Goal: Information Seeking & Learning: Check status

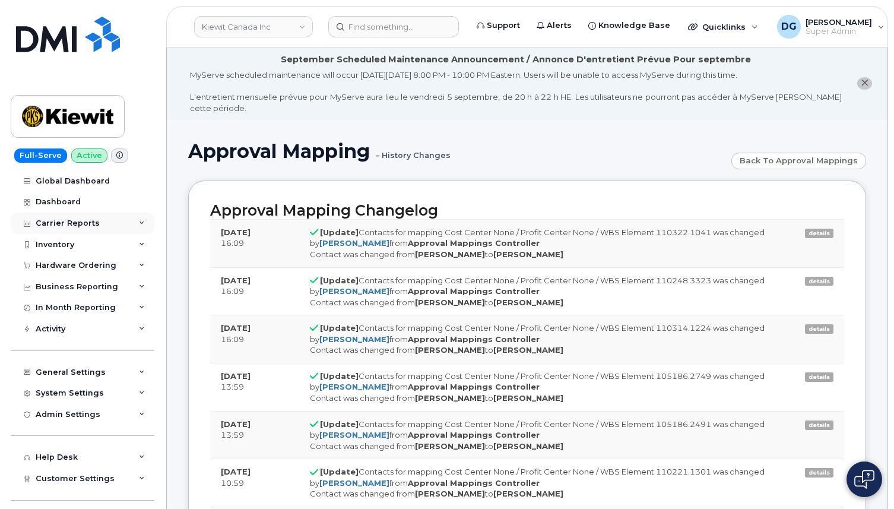
click at [99, 222] on div "Carrier Reports" at bounding box center [83, 223] width 144 height 21
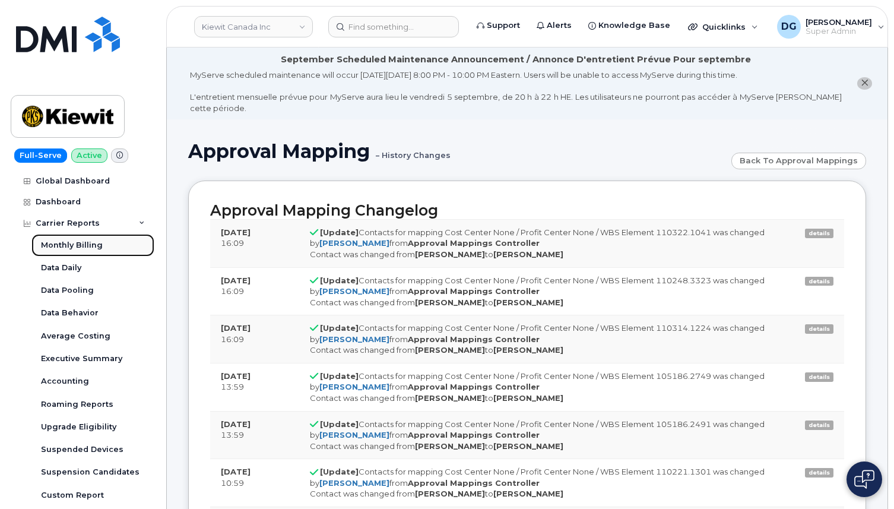
click at [84, 245] on div "Monthly Billing" at bounding box center [72, 245] width 62 height 11
click at [114, 225] on div "Carrier Reports" at bounding box center [83, 223] width 144 height 21
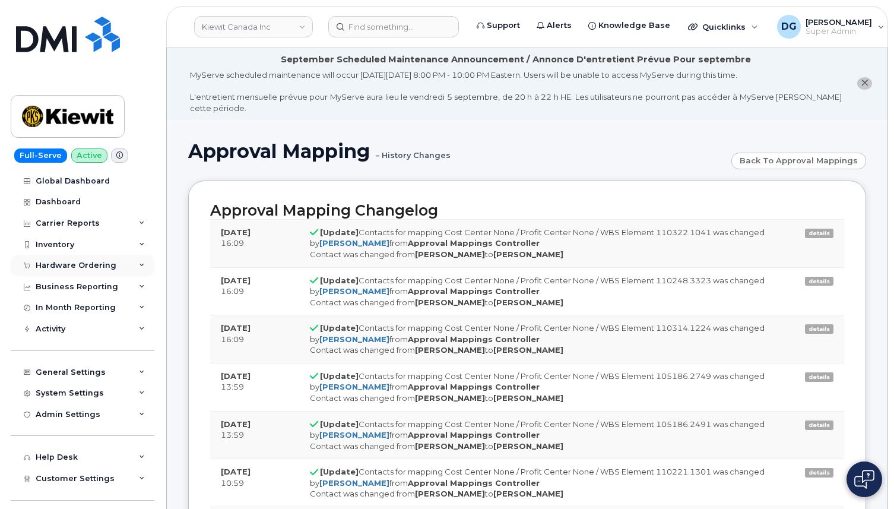
click at [99, 256] on div "Hardware Ordering" at bounding box center [83, 265] width 144 height 21
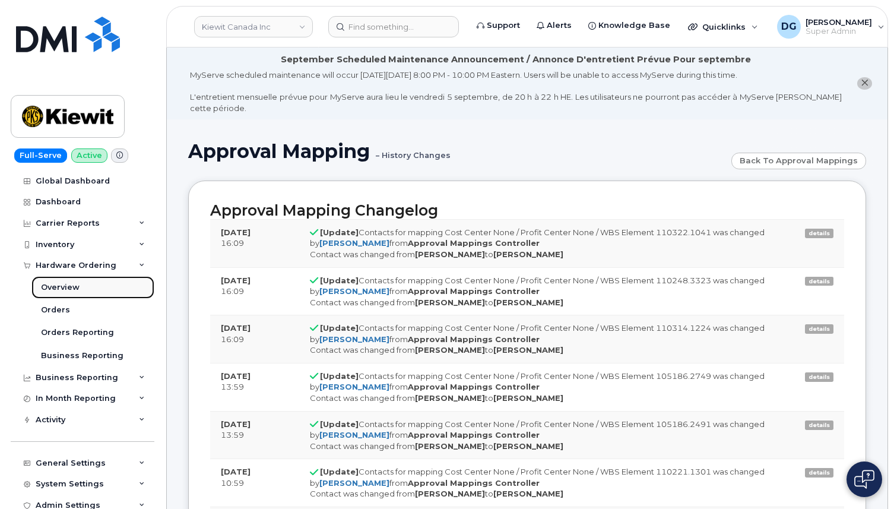
click at [77, 286] on div "Overview" at bounding box center [60, 287] width 39 height 11
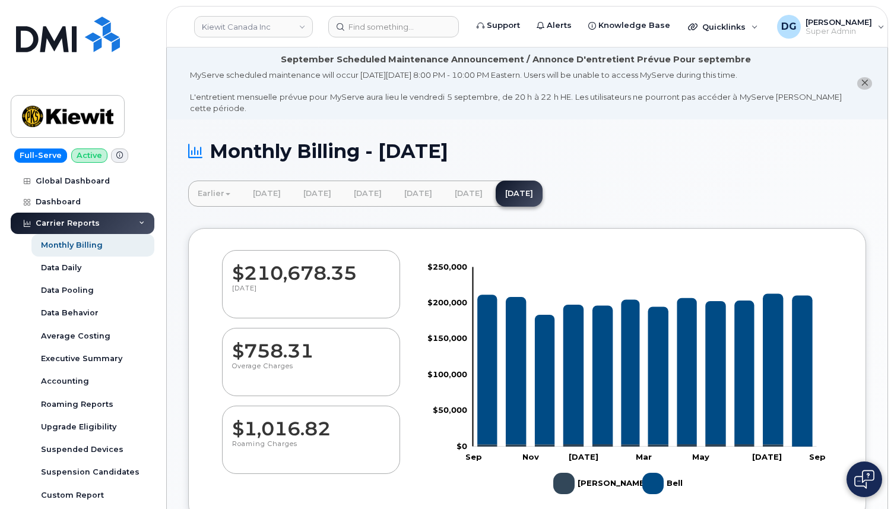
click at [133, 227] on div "Carrier Reports" at bounding box center [83, 223] width 144 height 21
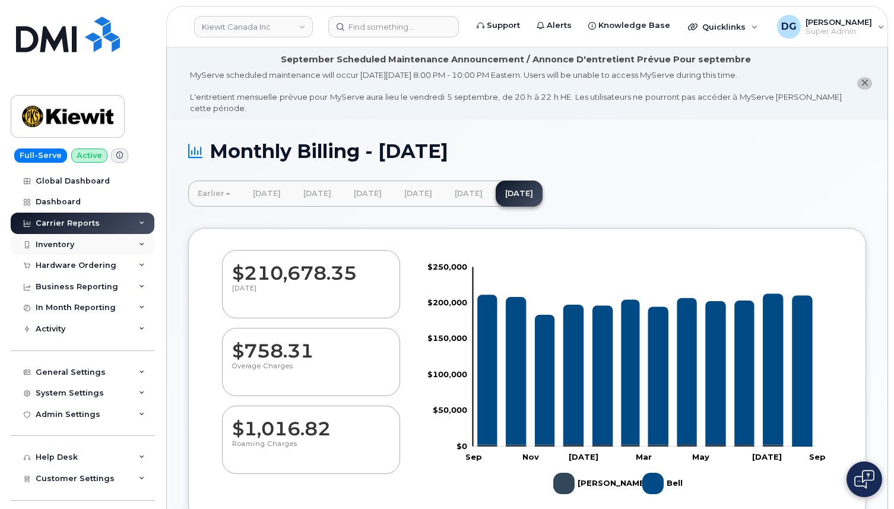
click at [113, 247] on div "Inventory" at bounding box center [83, 244] width 144 height 21
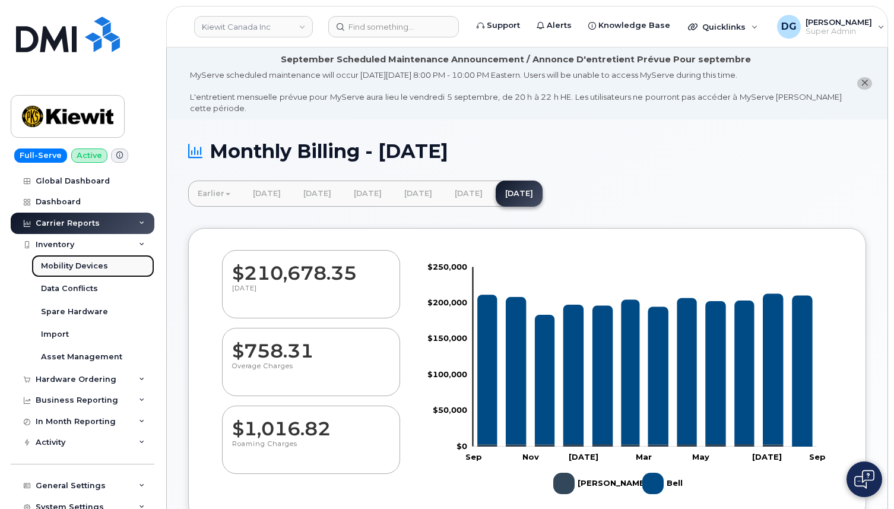
click at [98, 267] on div "Mobility Devices" at bounding box center [74, 266] width 67 height 11
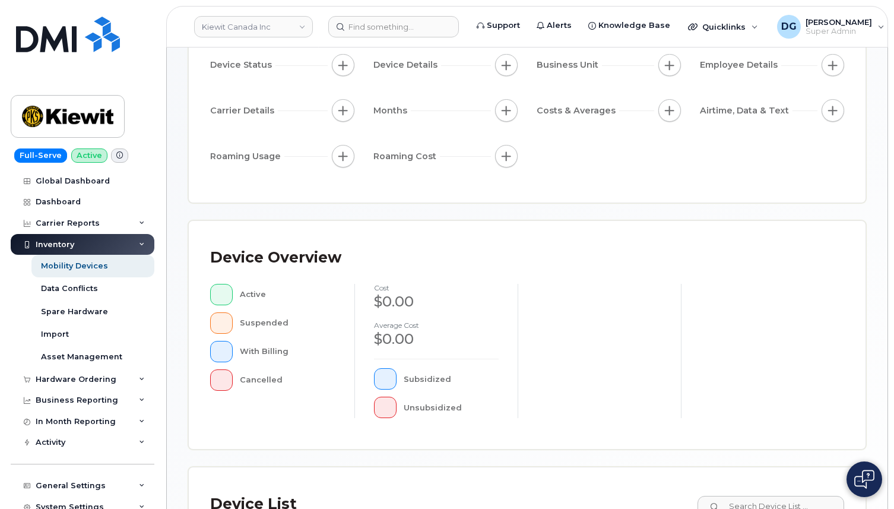
scroll to position [353, 0]
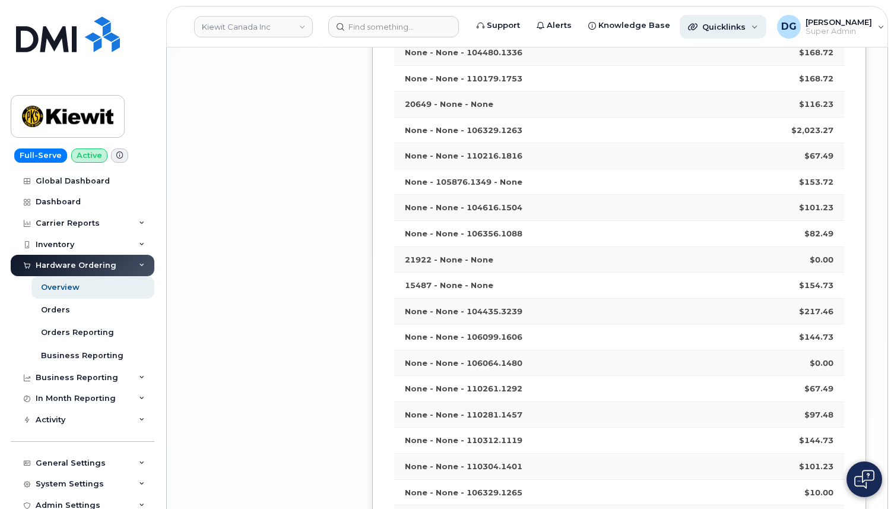
scroll to position [2501, 0]
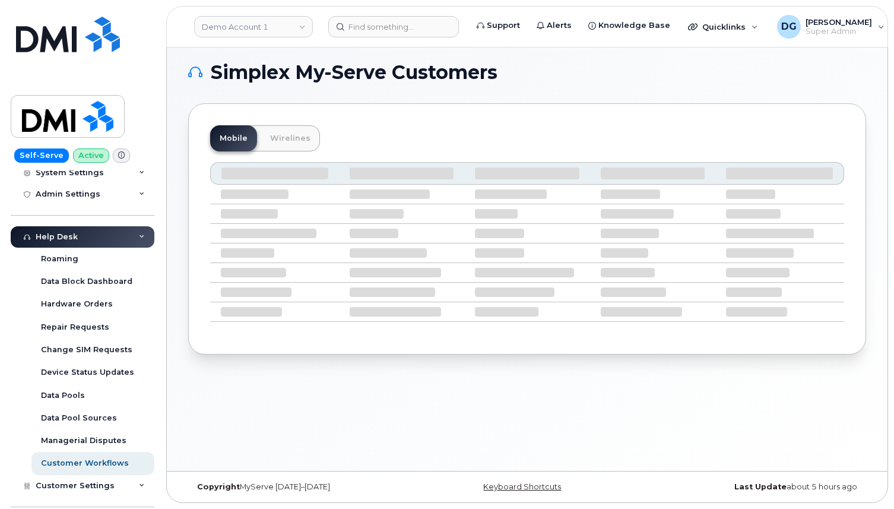
scroll to position [220, 0]
click at [112, 194] on div "Admin Settings" at bounding box center [83, 194] width 144 height 21
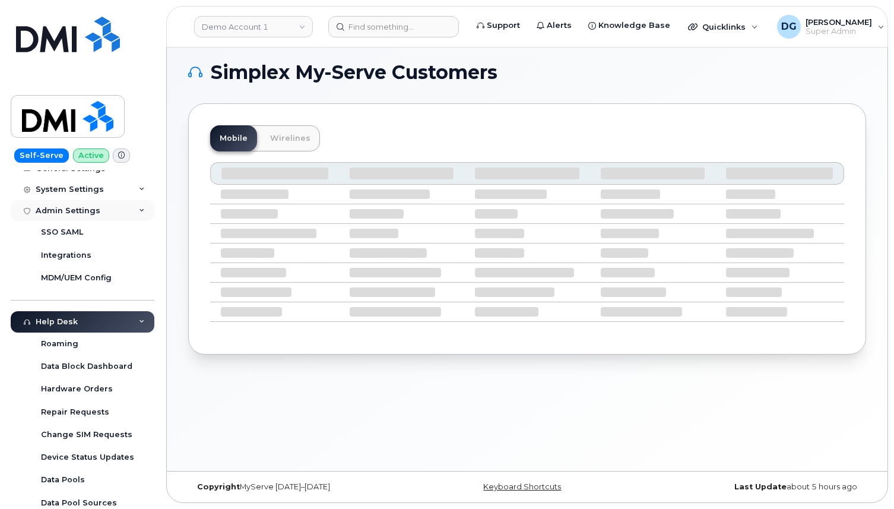
scroll to position [181, 0]
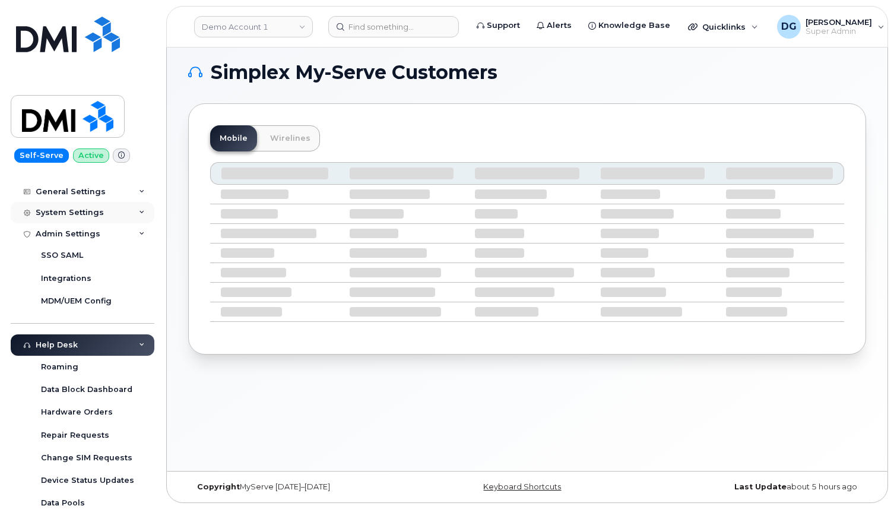
click at [103, 210] on div "System Settings" at bounding box center [83, 212] width 144 height 21
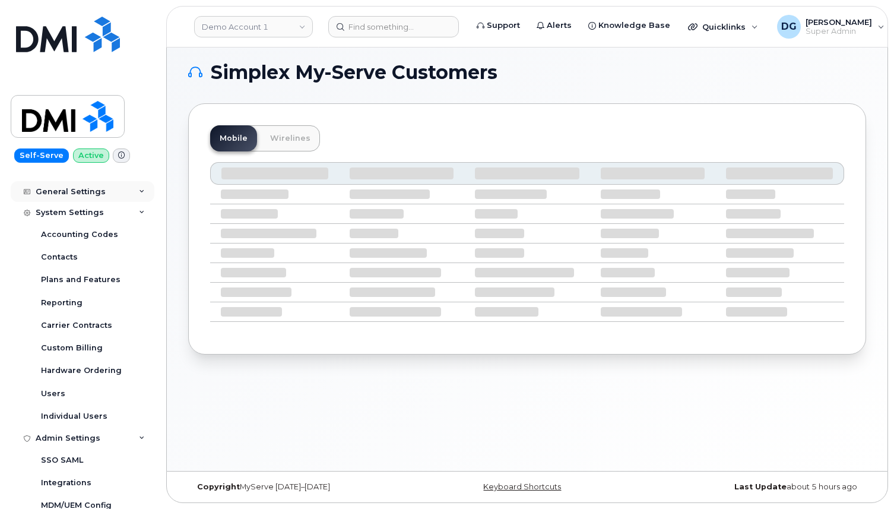
click at [102, 189] on div "General Settings" at bounding box center [83, 191] width 144 height 21
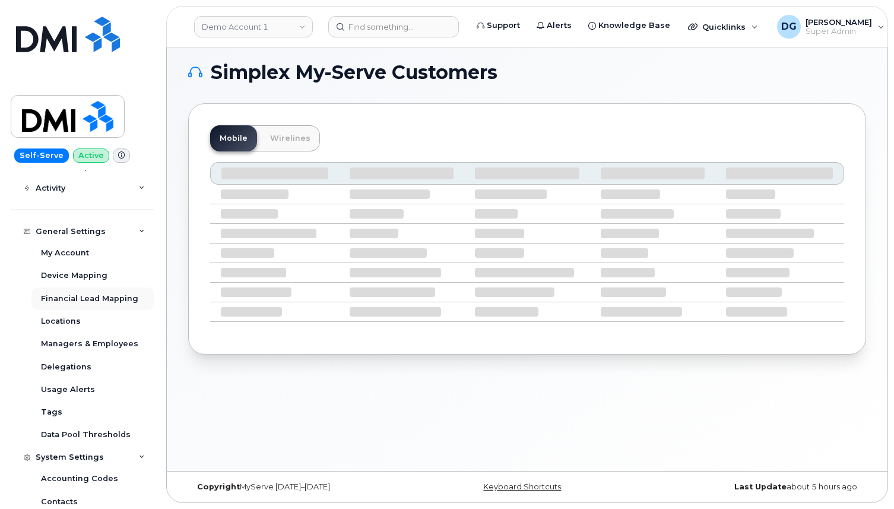
scroll to position [102, 0]
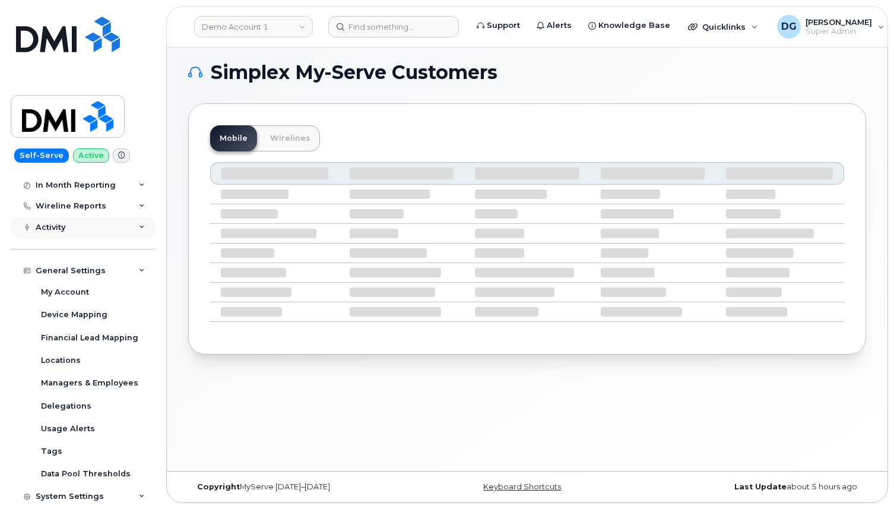
click at [95, 232] on div "Activity" at bounding box center [83, 227] width 144 height 21
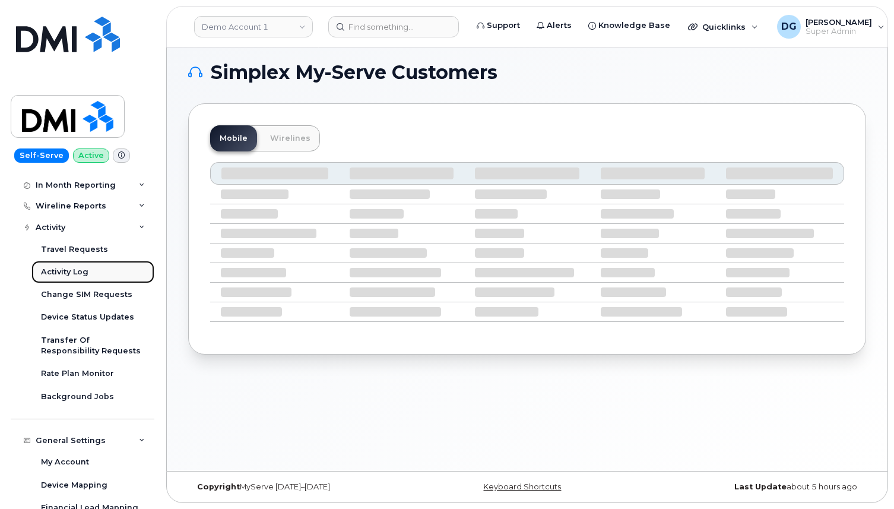
click at [83, 270] on div "Activity Log" at bounding box center [65, 272] width 48 height 11
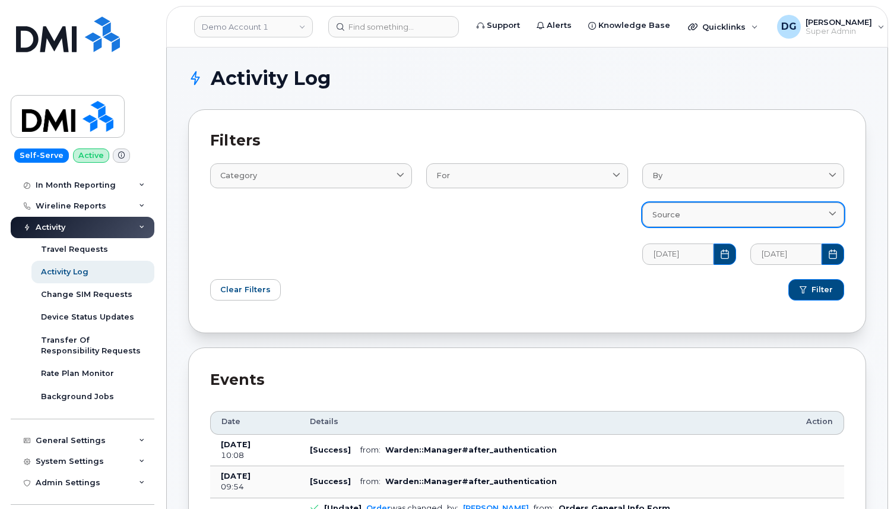
click at [679, 218] on span "Source" at bounding box center [667, 214] width 28 height 11
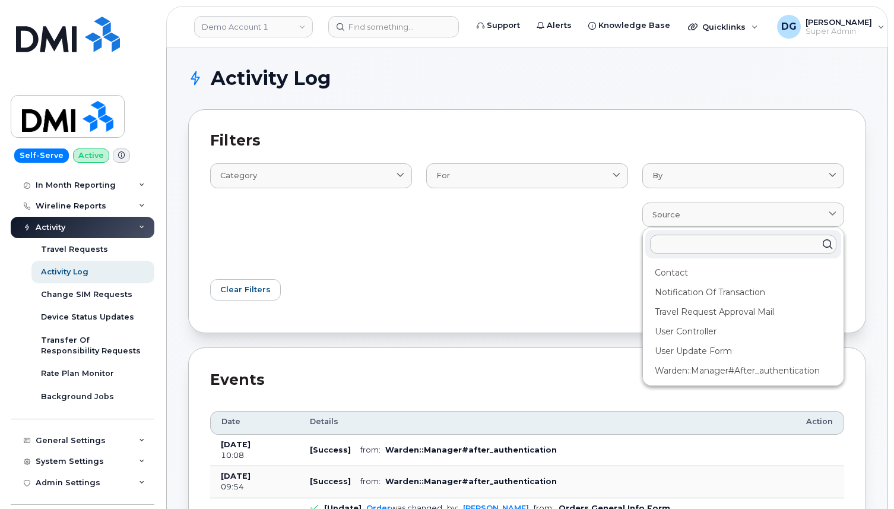
paste input "Approval Mappings Controller"
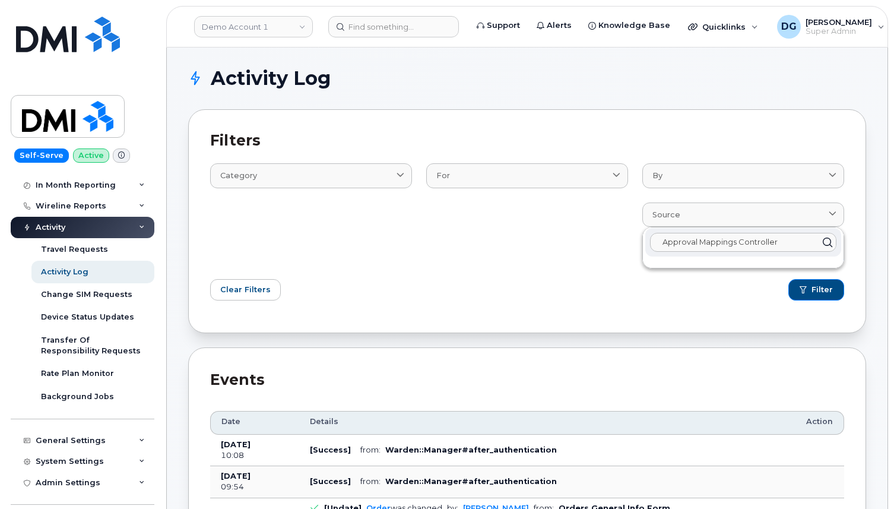
type input "Approval Mappings Controller"
click at [694, 308] on form "Category Email Log Text For Contact Device HardwareOrdering::Orders::GeneralInf…" at bounding box center [527, 226] width 634 height 169
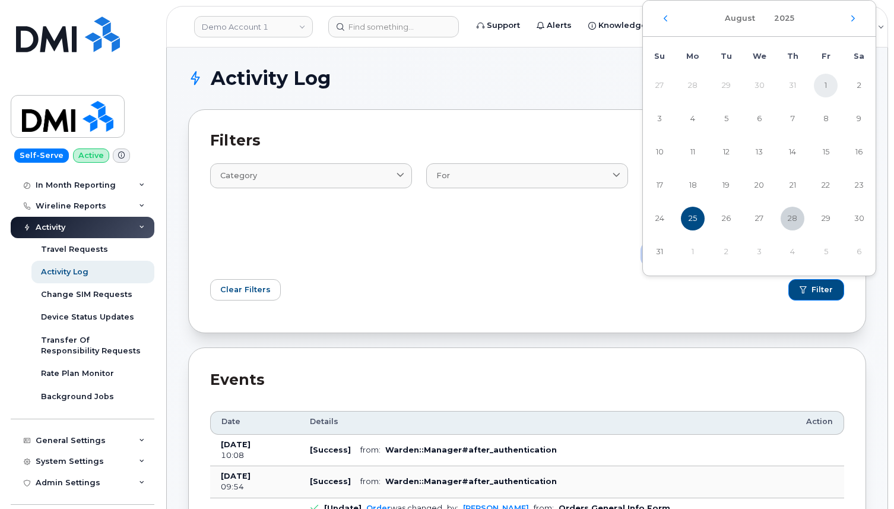
click at [827, 85] on span "1" at bounding box center [826, 86] width 24 height 24
type input "08/01/2025"
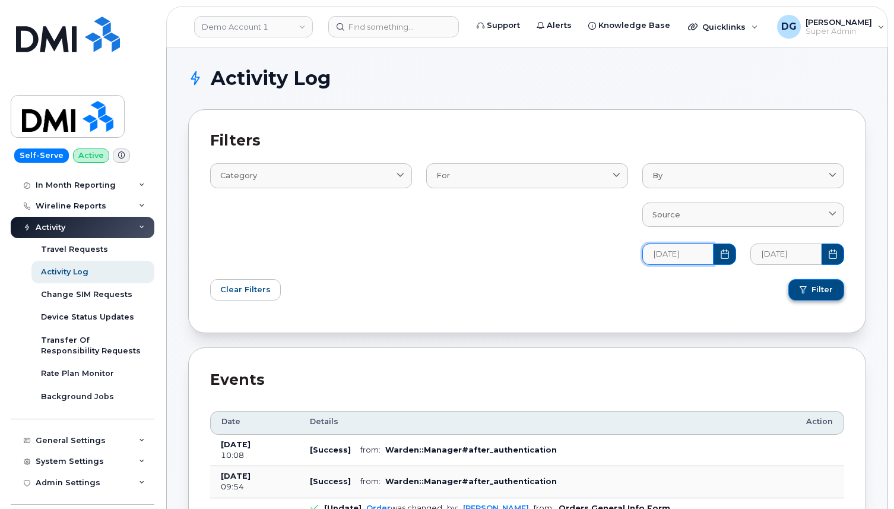
click at [818, 292] on span "Filter" at bounding box center [822, 289] width 21 height 11
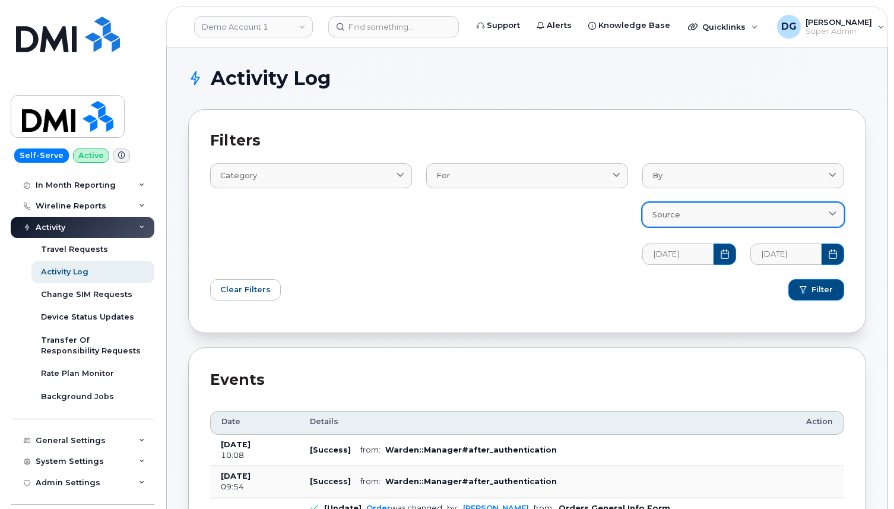
click at [693, 220] on div "Source" at bounding box center [744, 214] width 182 height 11
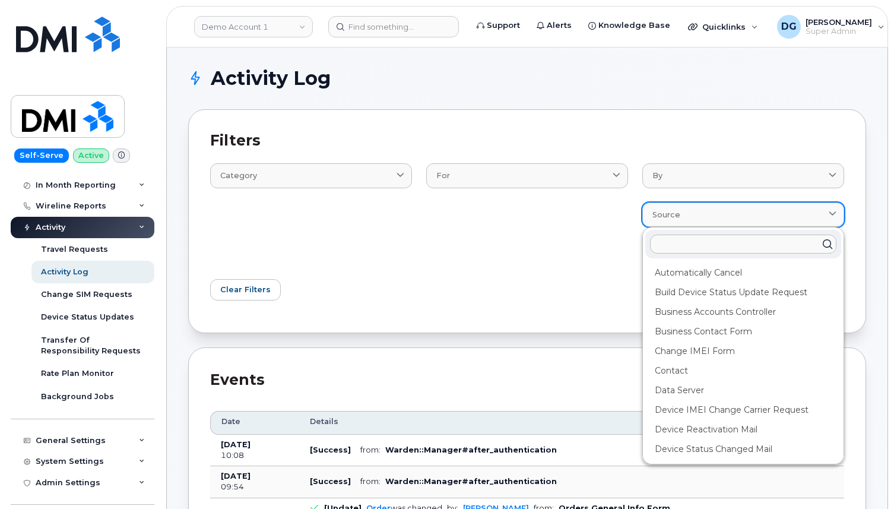
paste input "Approval Mappings Controller"
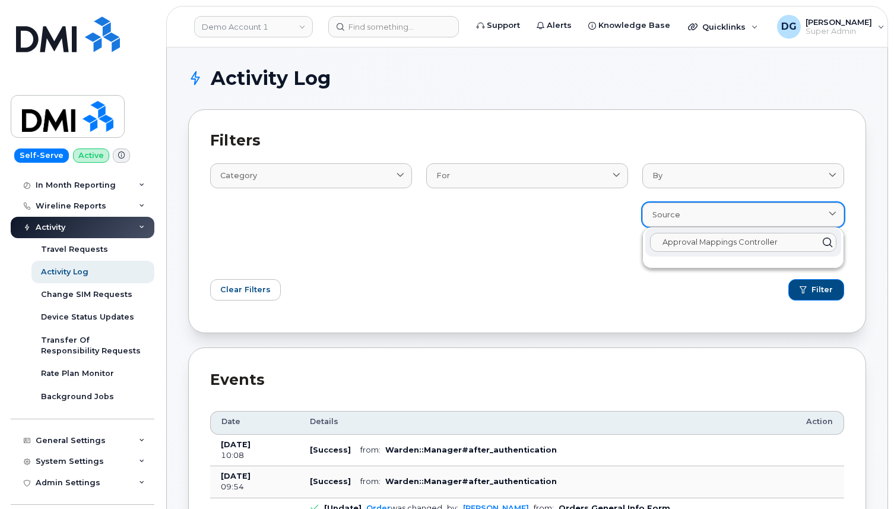
type input "Approval Mappings Controller"
click at [704, 212] on div "Source" at bounding box center [744, 214] width 182 height 11
click at [622, 314] on div "Filters Category Email Log Text For BusinessAccount Contact Device DeviceReques…" at bounding box center [527, 221] width 678 height 224
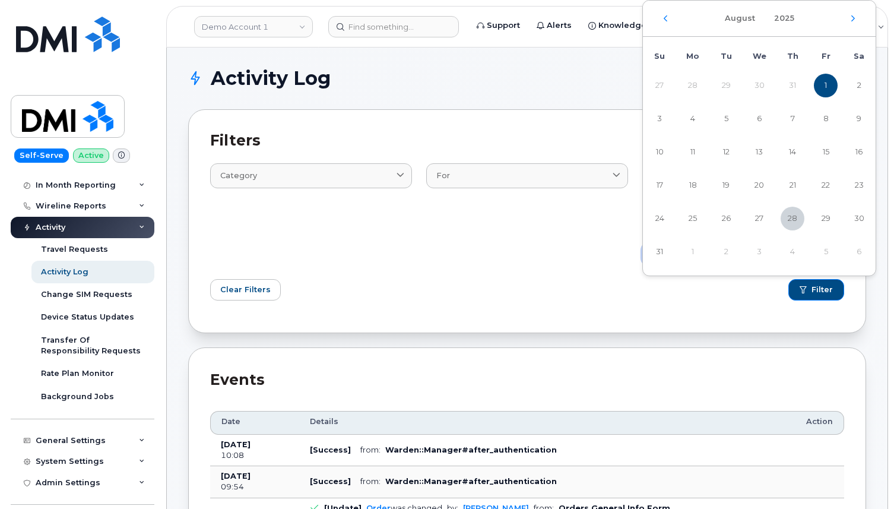
click at [668, 13] on div "August 2025" at bounding box center [759, 19] width 233 height 36
click at [666, 17] on icon "Previous Month" at bounding box center [665, 19] width 7 height 10
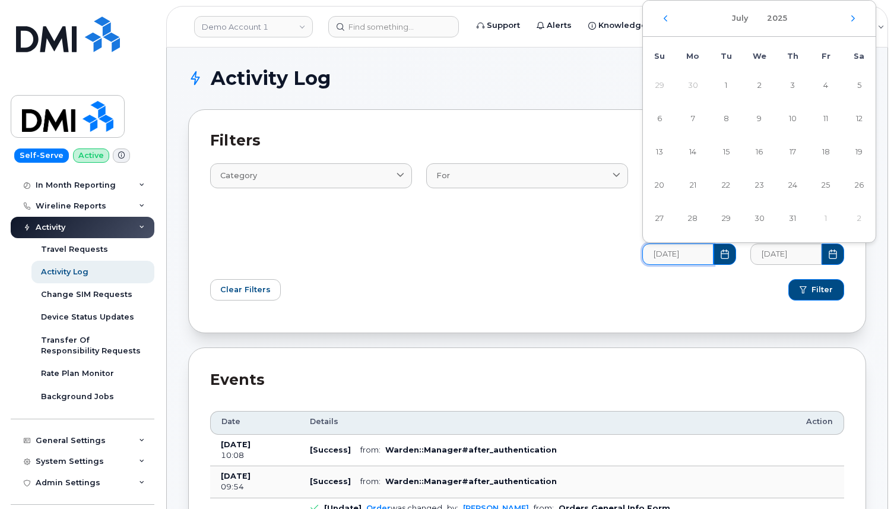
click at [666, 17] on icon "Previous Month" at bounding box center [665, 19] width 7 height 10
click at [671, 84] on span "1" at bounding box center [660, 86] width 24 height 24
type input "06/01/2025"
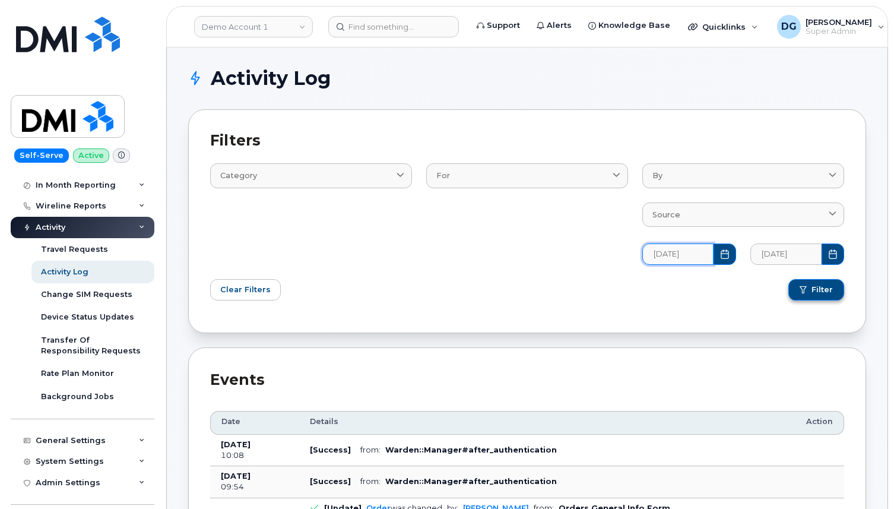
click at [816, 292] on span "Filter" at bounding box center [822, 289] width 21 height 11
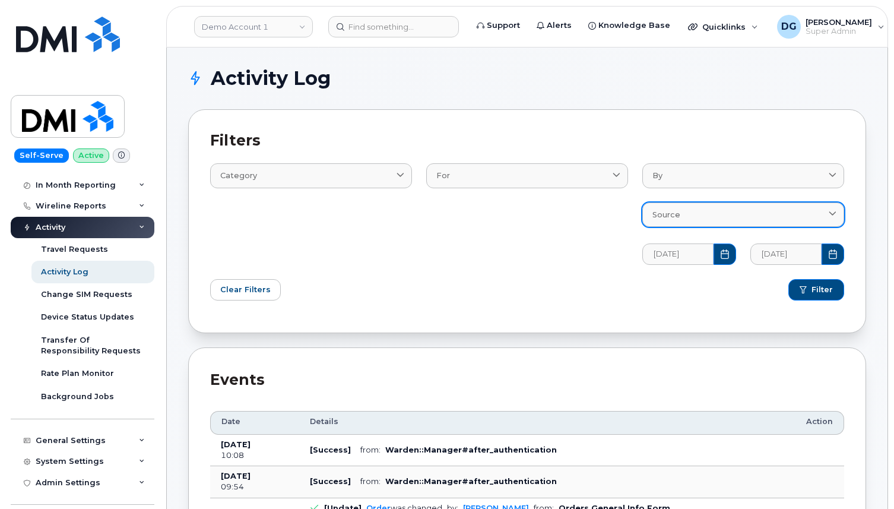
click at [713, 222] on link "Source" at bounding box center [744, 215] width 202 height 24
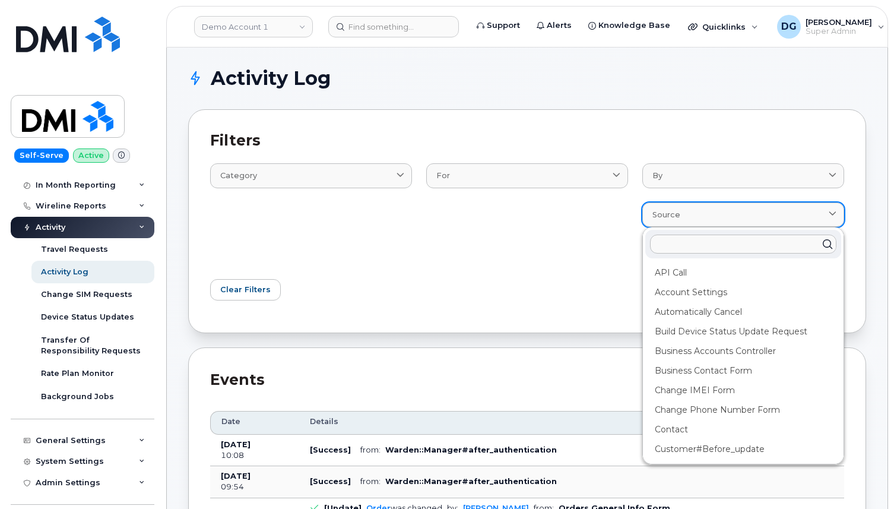
paste input "Approval Mappings Controller"
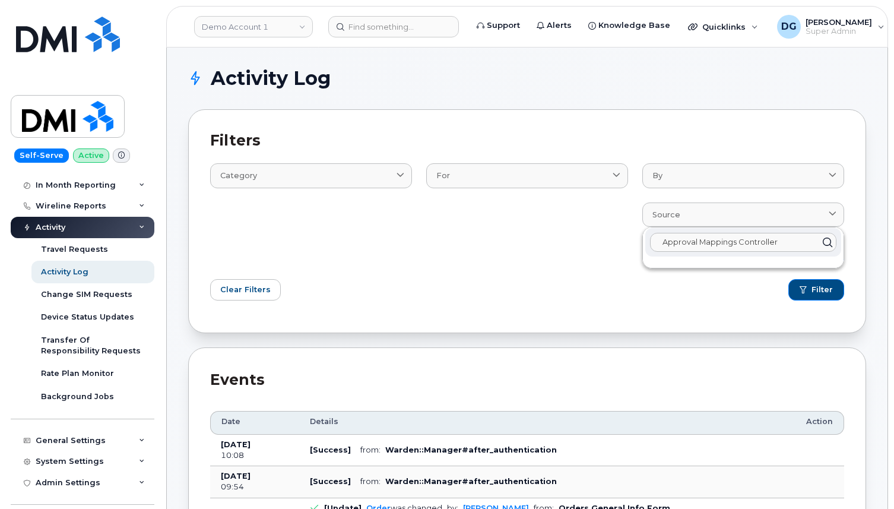
type input "Approval Mappings Controller"
click at [568, 243] on div "For AccountingCategory BusinessAccount Contact Customer Device DeviceRequests::…" at bounding box center [527, 206] width 216 height 129
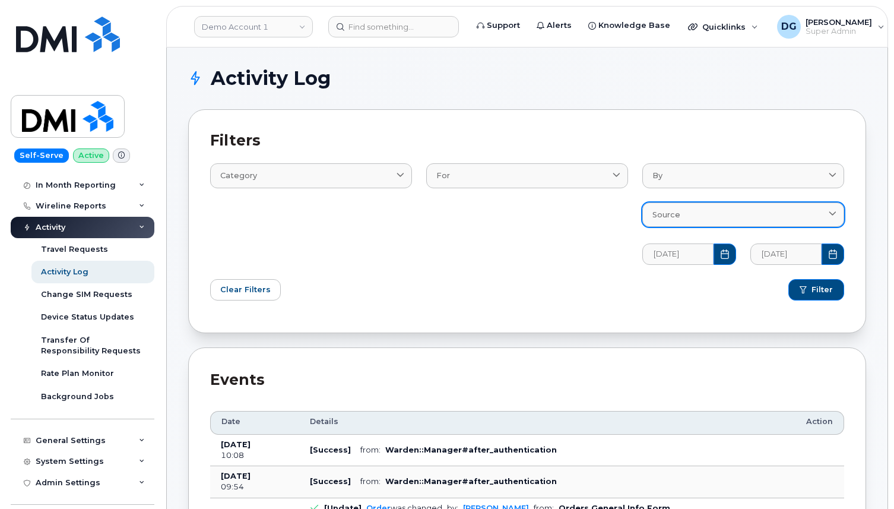
click at [691, 213] on div "Source" at bounding box center [744, 214] width 182 height 11
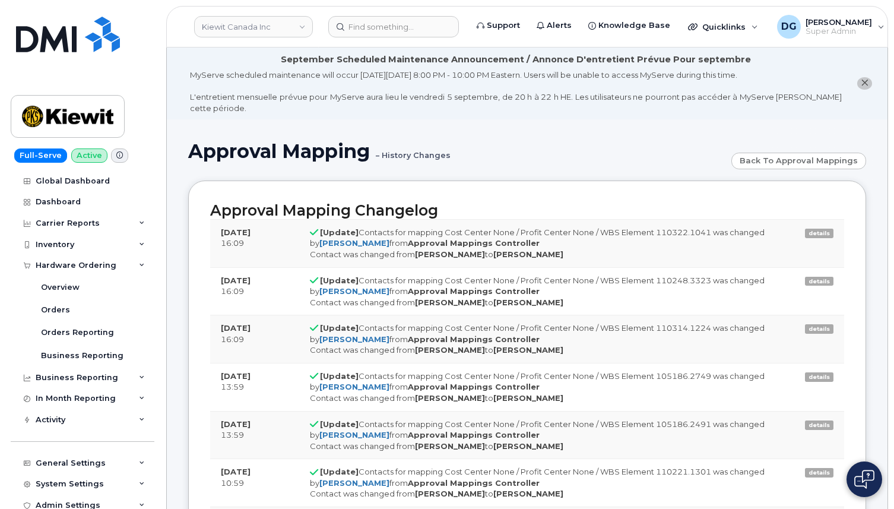
scroll to position [2, 0]
